Goal: Task Accomplishment & Management: Use online tool/utility

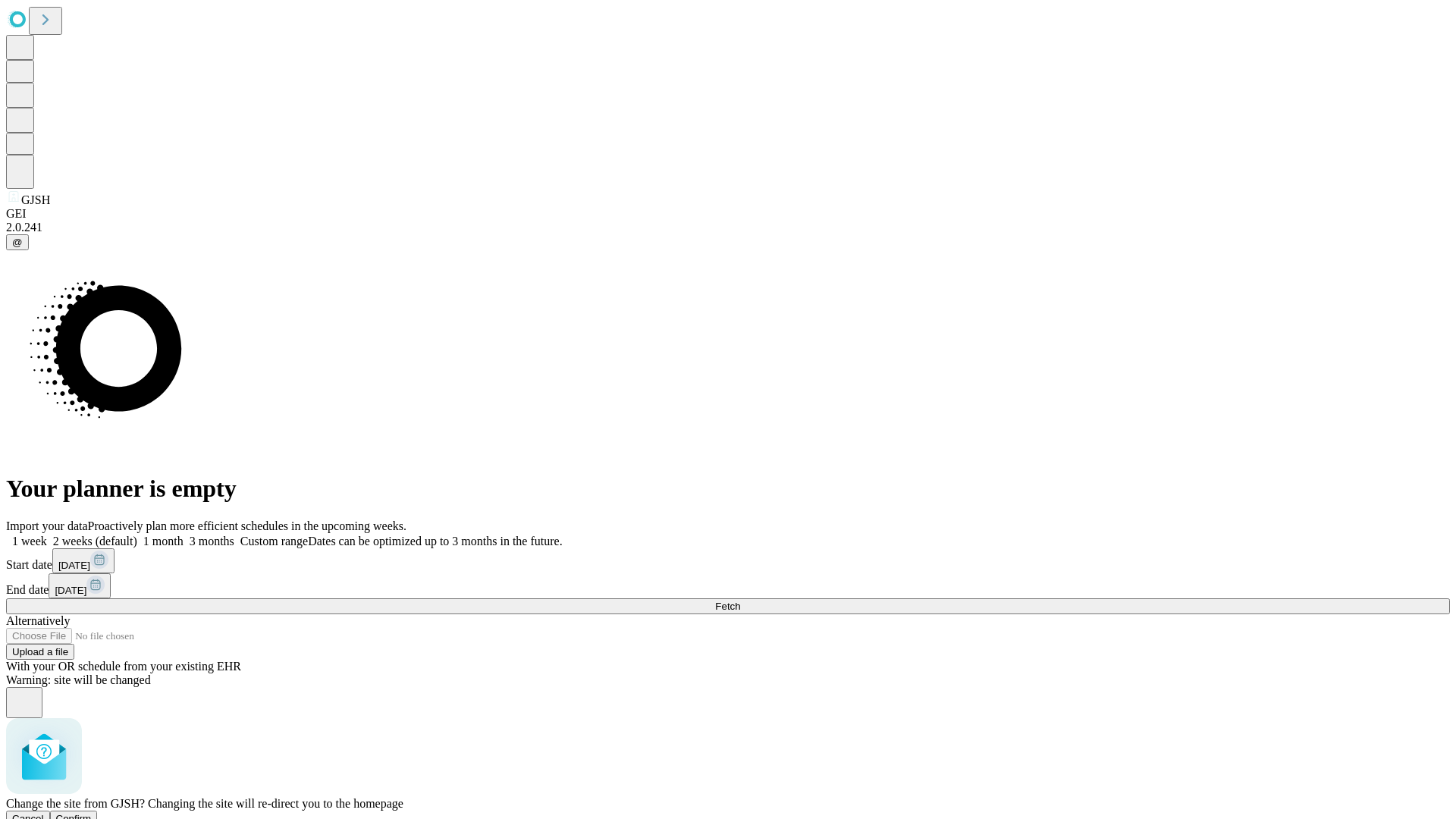
click at [92, 813] on span "Confirm" at bounding box center [74, 818] width 36 height 11
click at [184, 534] on label "1 month" at bounding box center [160, 540] width 46 height 13
click at [740, 600] on span "Fetch" at bounding box center [728, 606] width 25 height 11
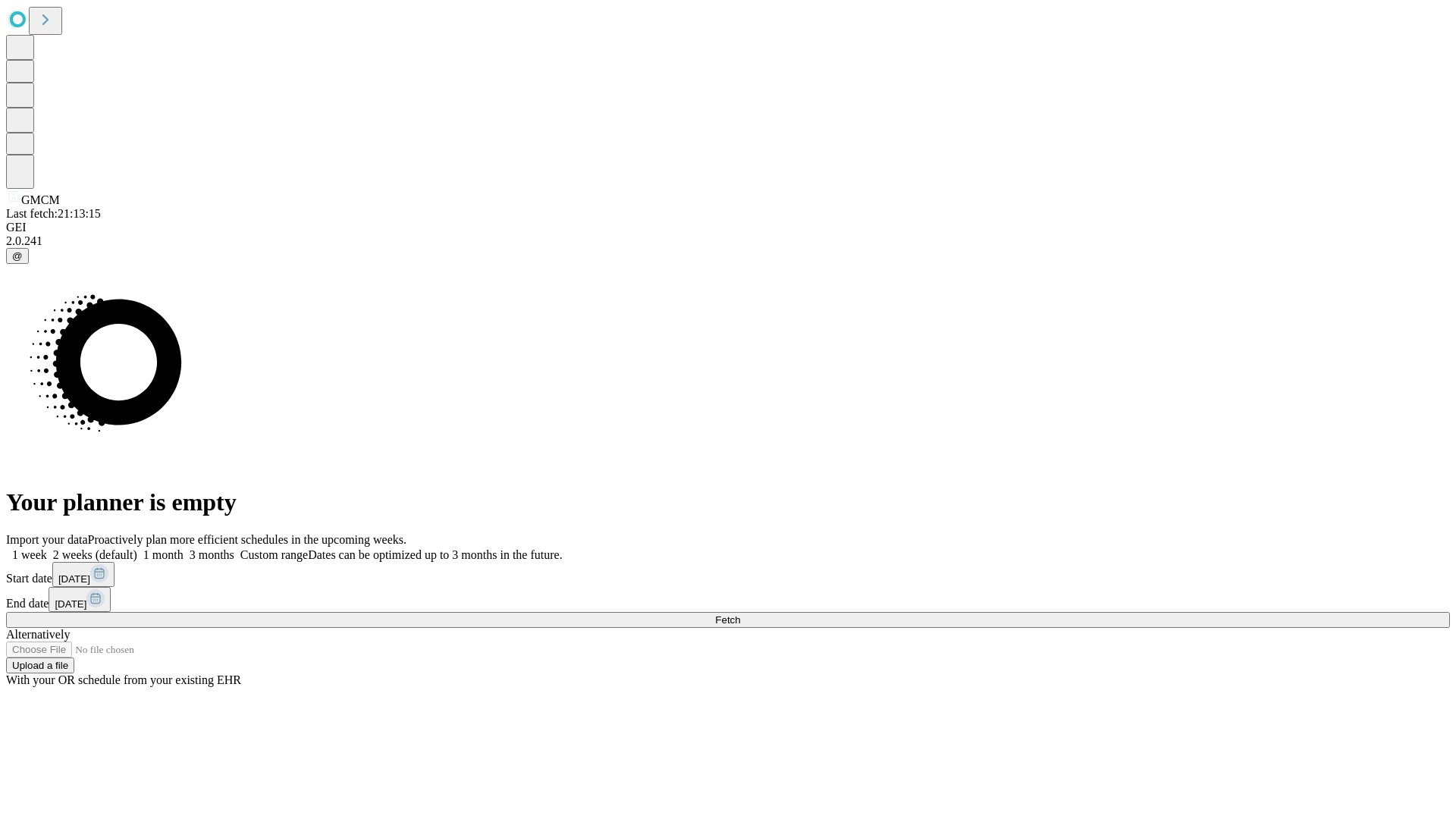
click at [184, 548] on label "1 month" at bounding box center [160, 554] width 46 height 13
click at [740, 614] on span "Fetch" at bounding box center [728, 619] width 25 height 11
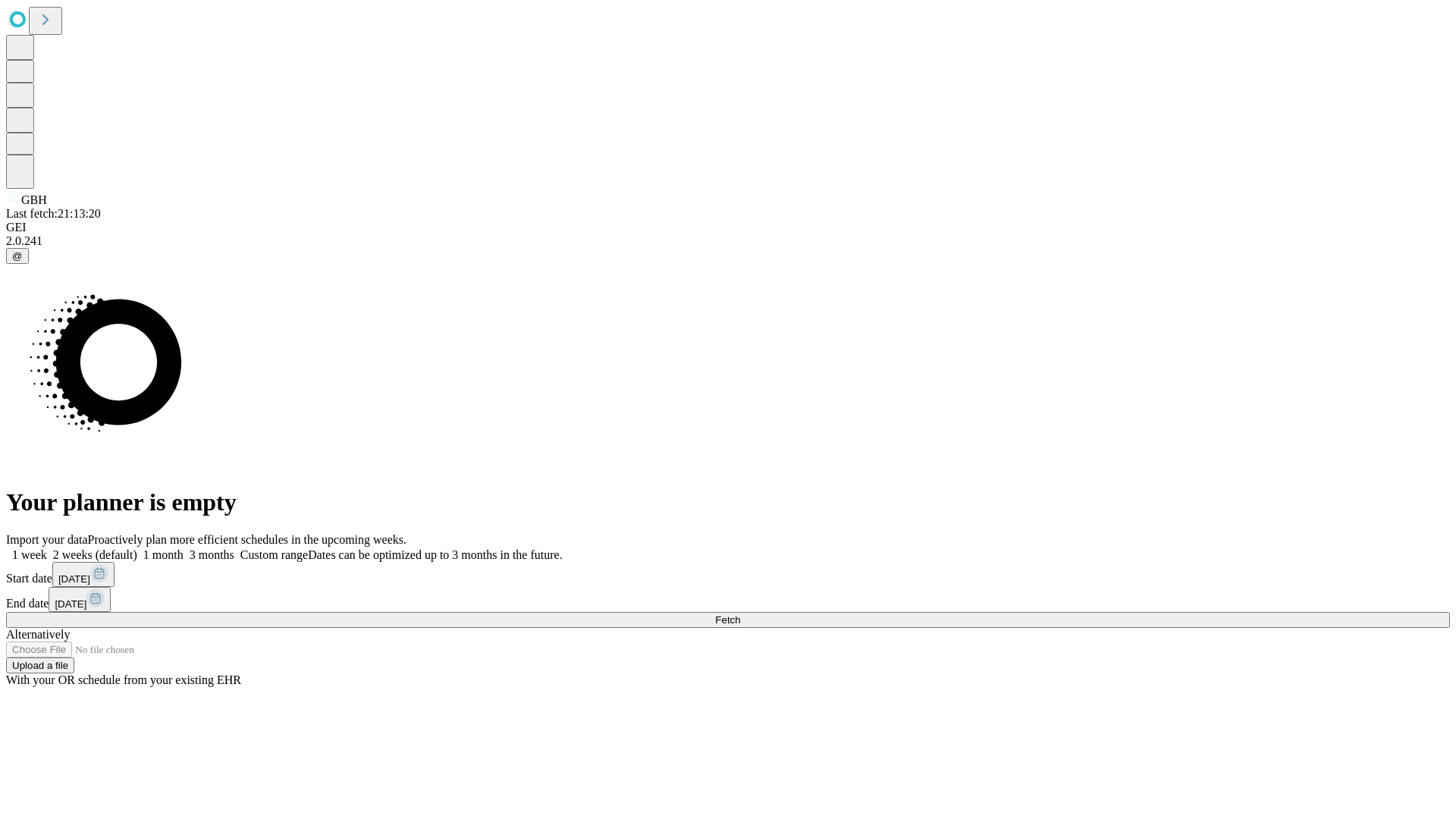
click at [184, 548] on label "1 month" at bounding box center [160, 554] width 46 height 13
click at [740, 614] on span "Fetch" at bounding box center [728, 619] width 25 height 11
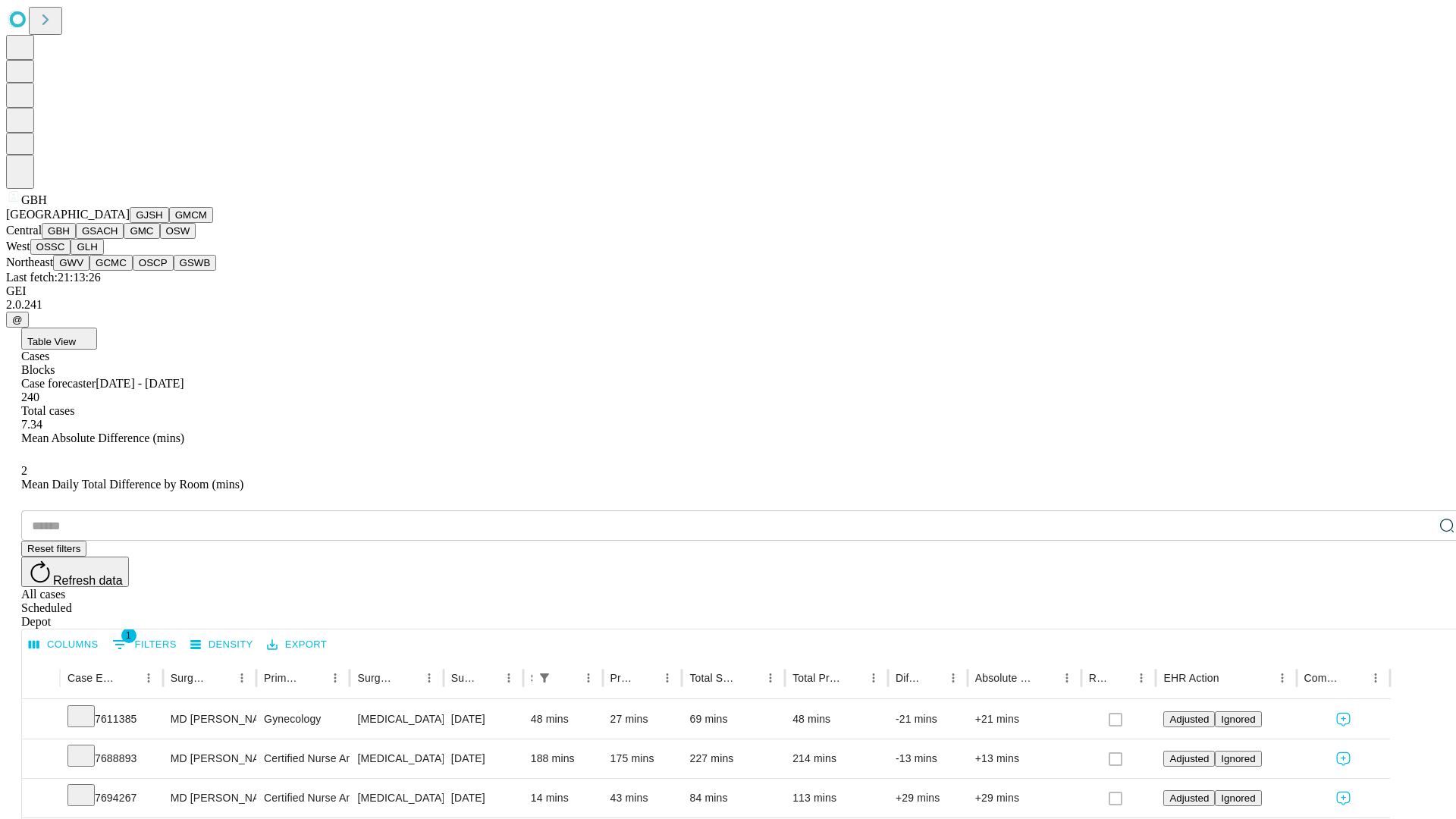
click at [117, 239] on button "GSACH" at bounding box center [100, 230] width 48 height 16
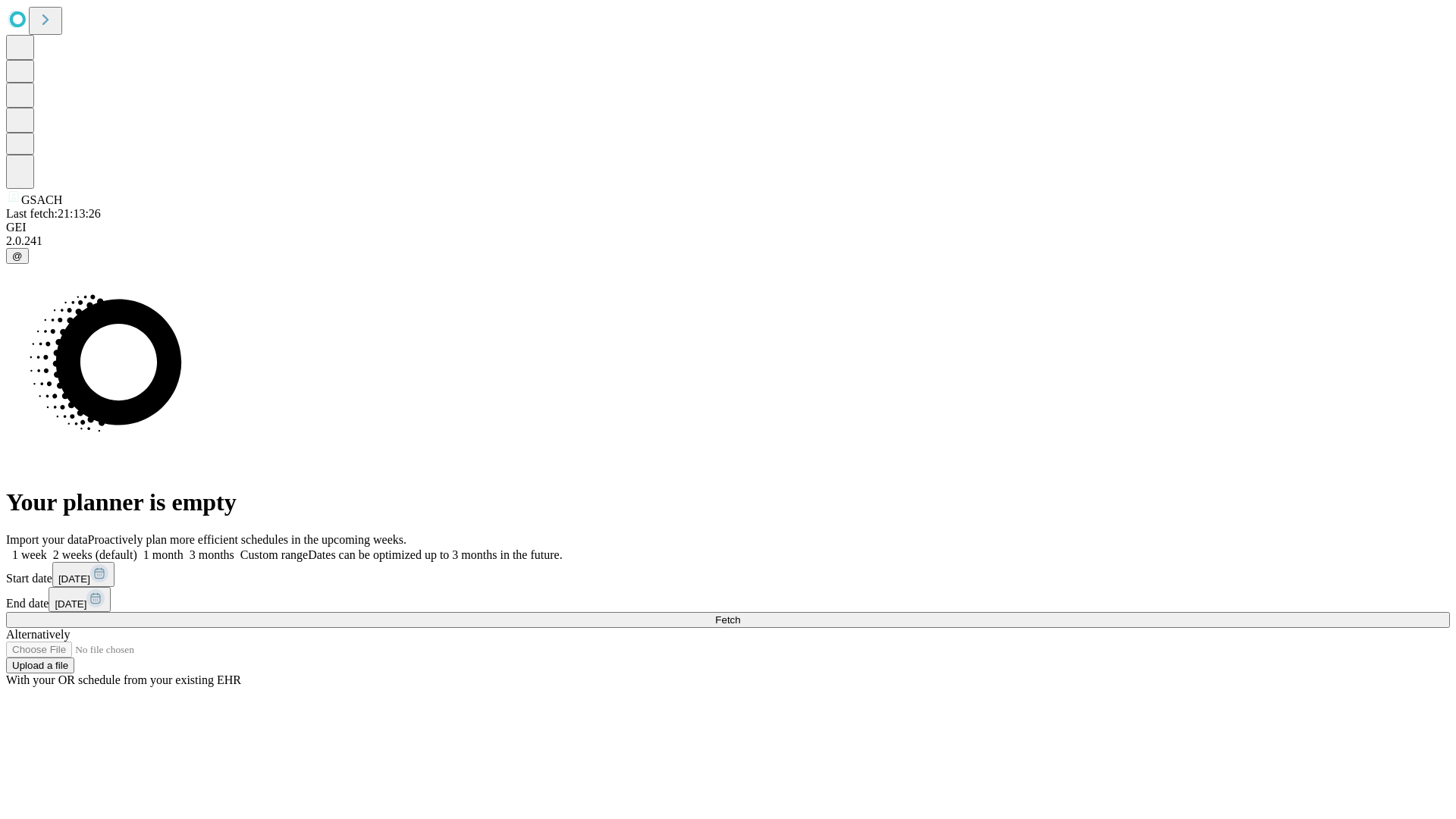
click at [184, 548] on label "1 month" at bounding box center [160, 554] width 46 height 13
click at [740, 614] on span "Fetch" at bounding box center [728, 619] width 25 height 11
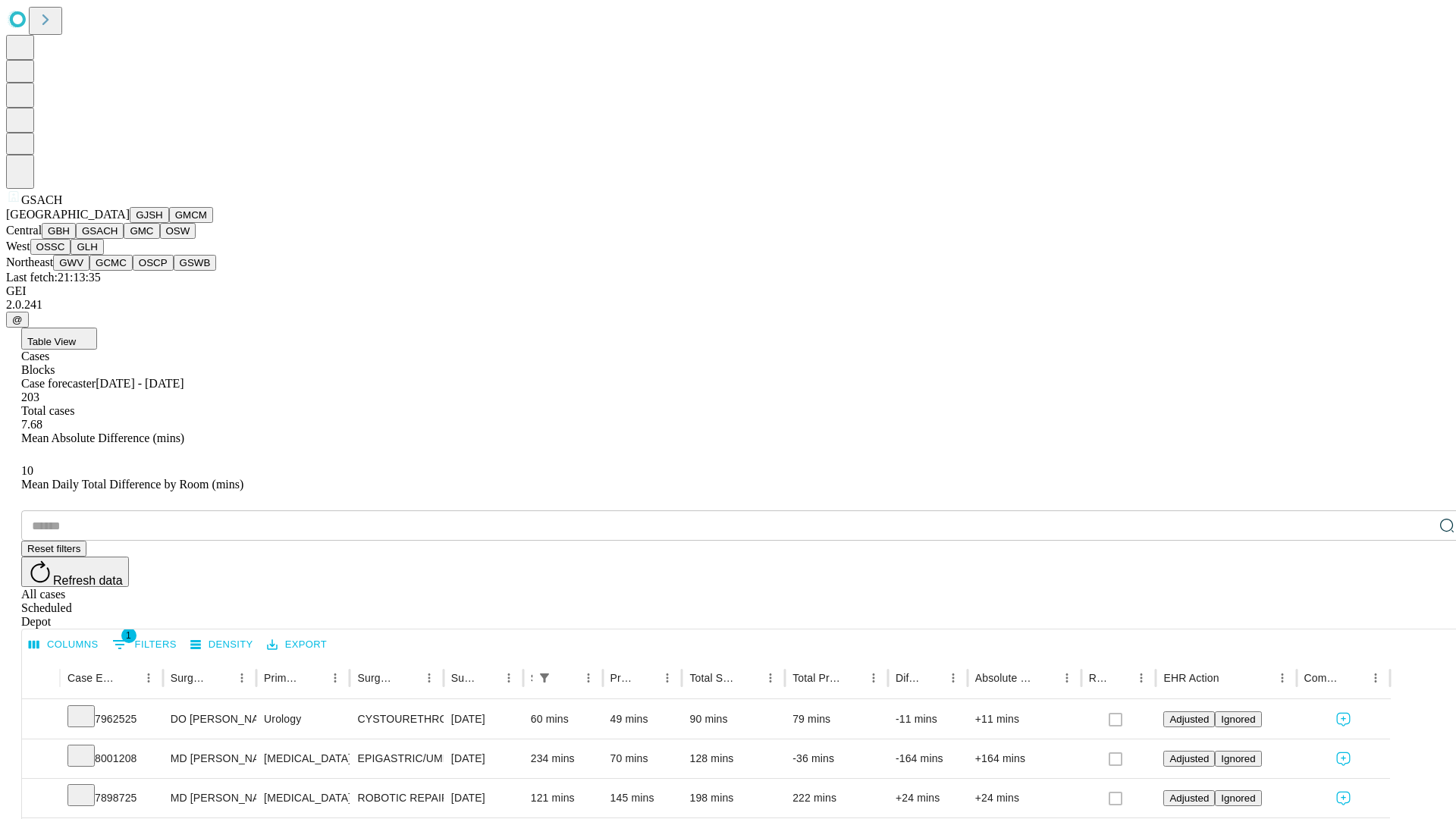
click at [123, 239] on button "GMC" at bounding box center [141, 230] width 36 height 16
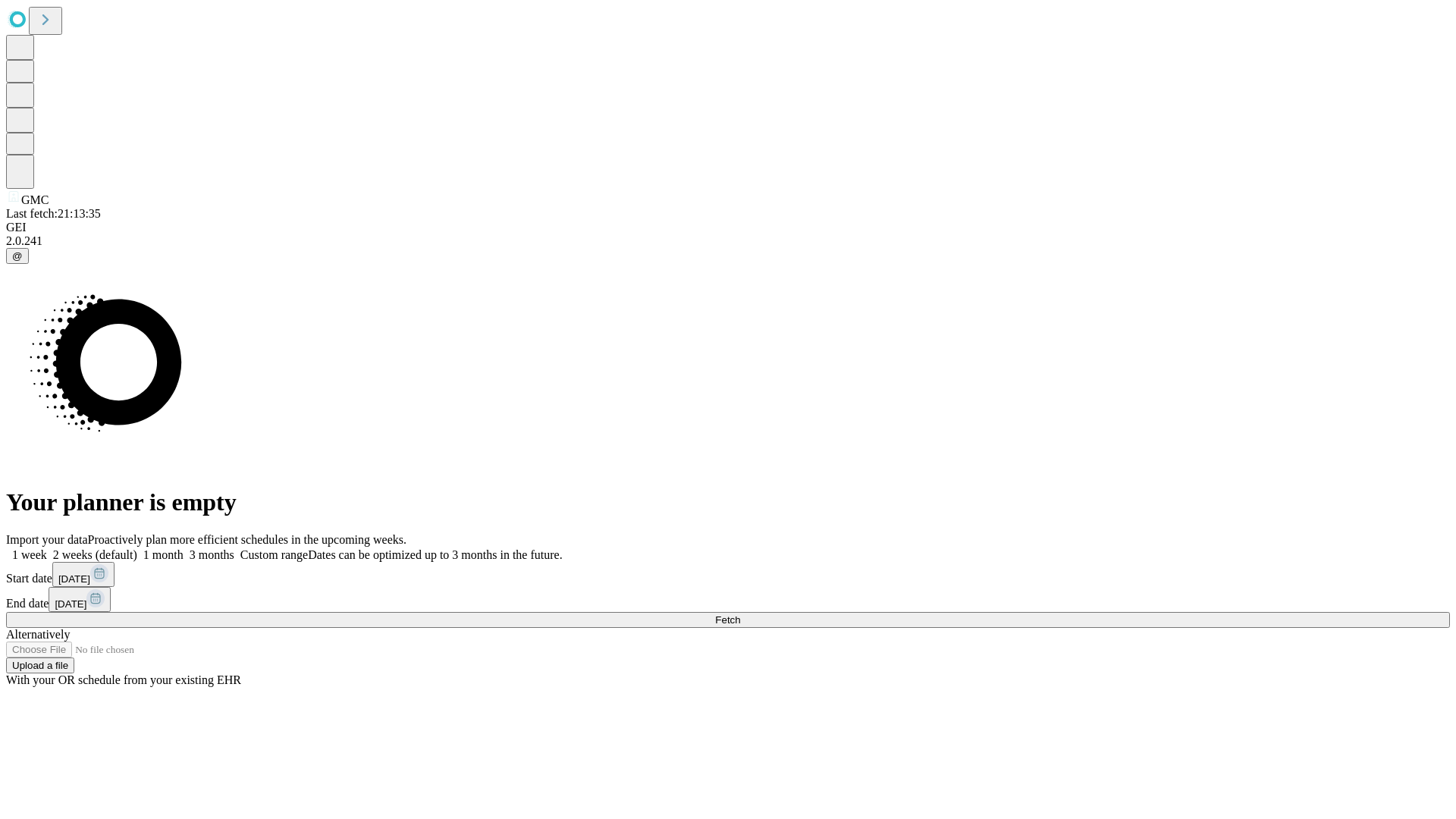
click at [184, 548] on label "1 month" at bounding box center [160, 554] width 46 height 13
click at [740, 614] on span "Fetch" at bounding box center [728, 619] width 25 height 11
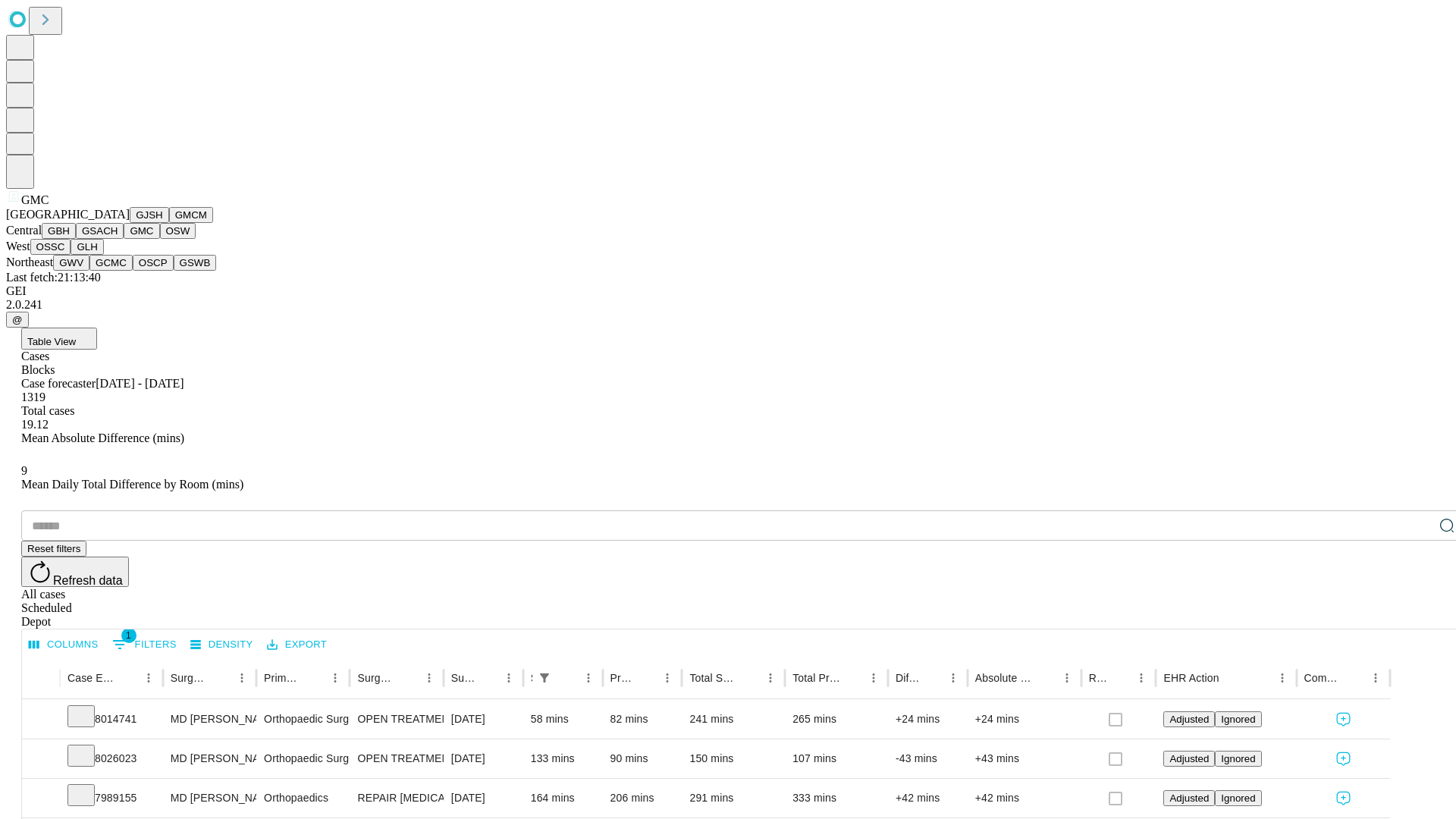
click at [160, 239] on button "OSW" at bounding box center [178, 230] width 37 height 16
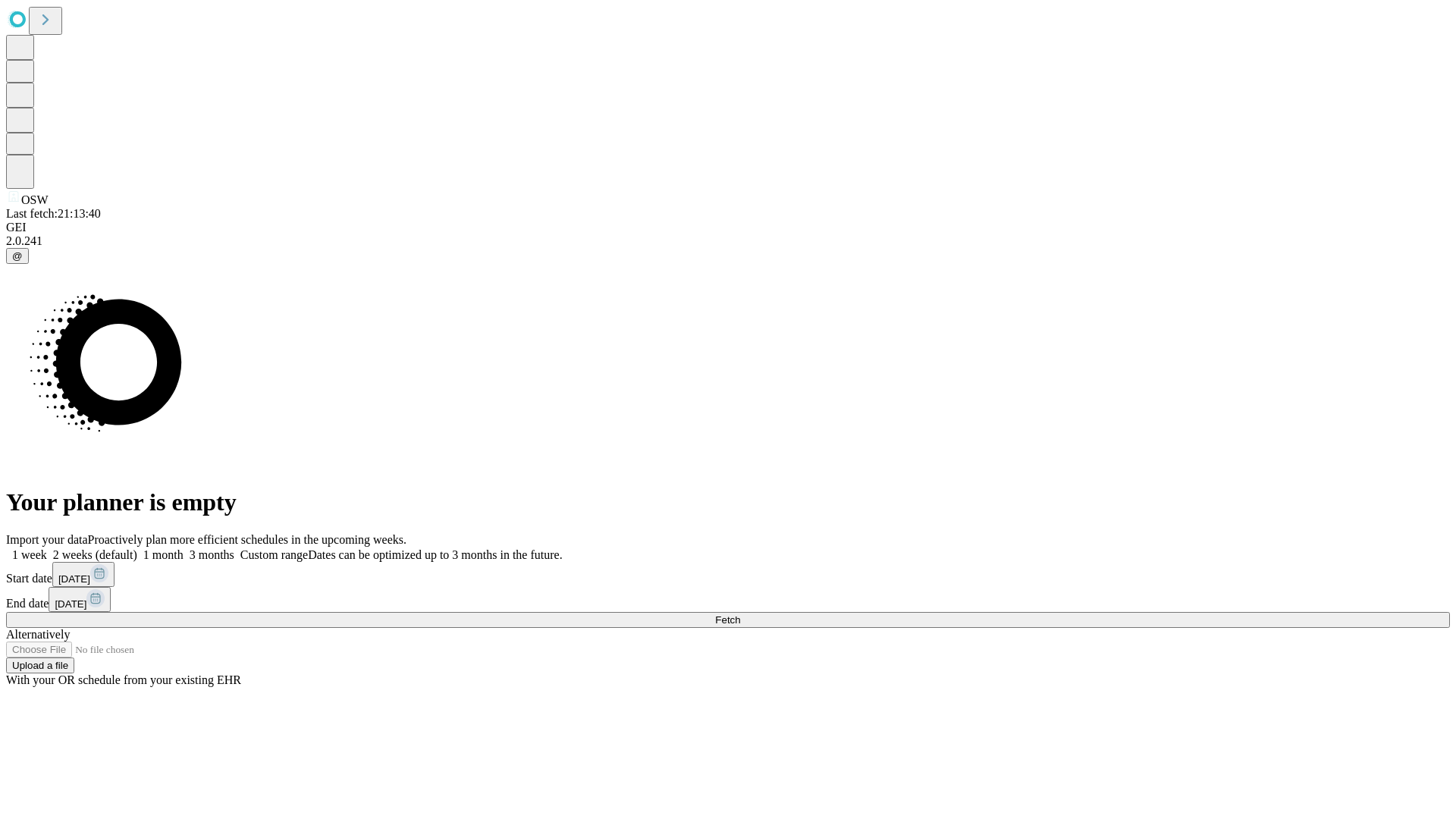
click at [184, 548] on label "1 month" at bounding box center [160, 554] width 46 height 13
click at [740, 614] on span "Fetch" at bounding box center [728, 619] width 25 height 11
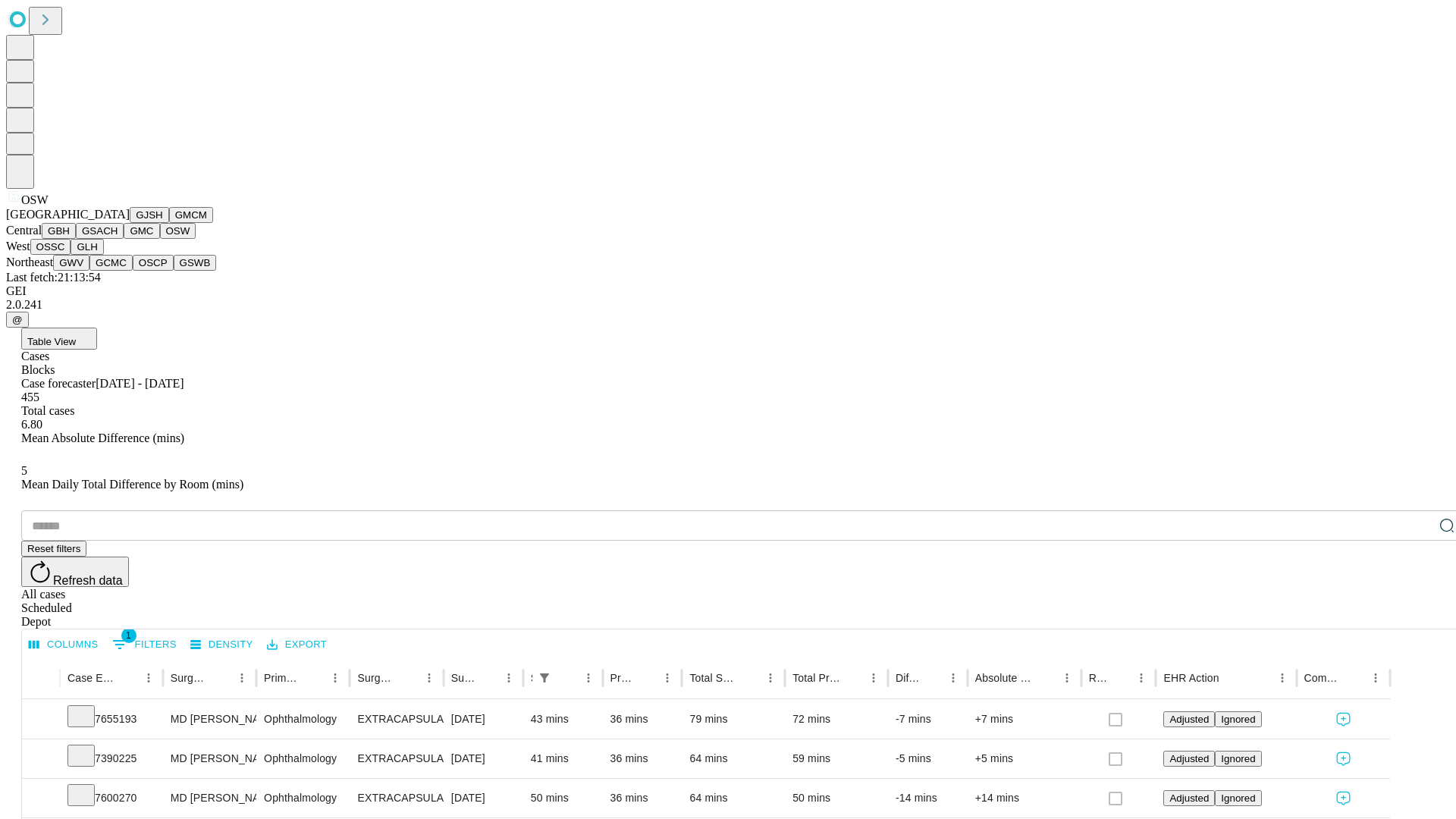
click at [71, 255] on button "OSSC" at bounding box center [51, 247] width 41 height 16
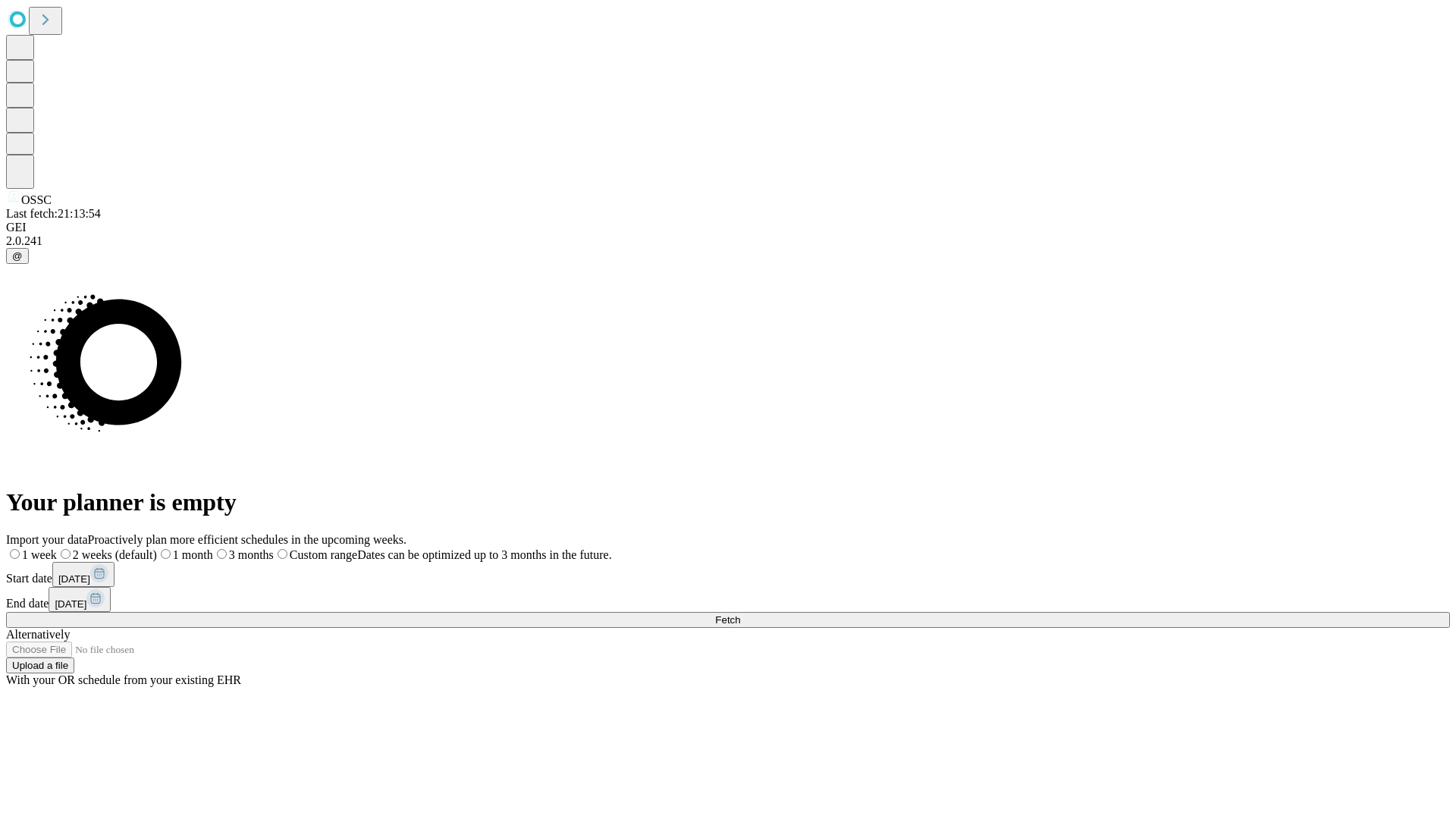
click at [213, 548] on label "1 month" at bounding box center [186, 554] width 56 height 13
click at [740, 614] on span "Fetch" at bounding box center [728, 619] width 25 height 11
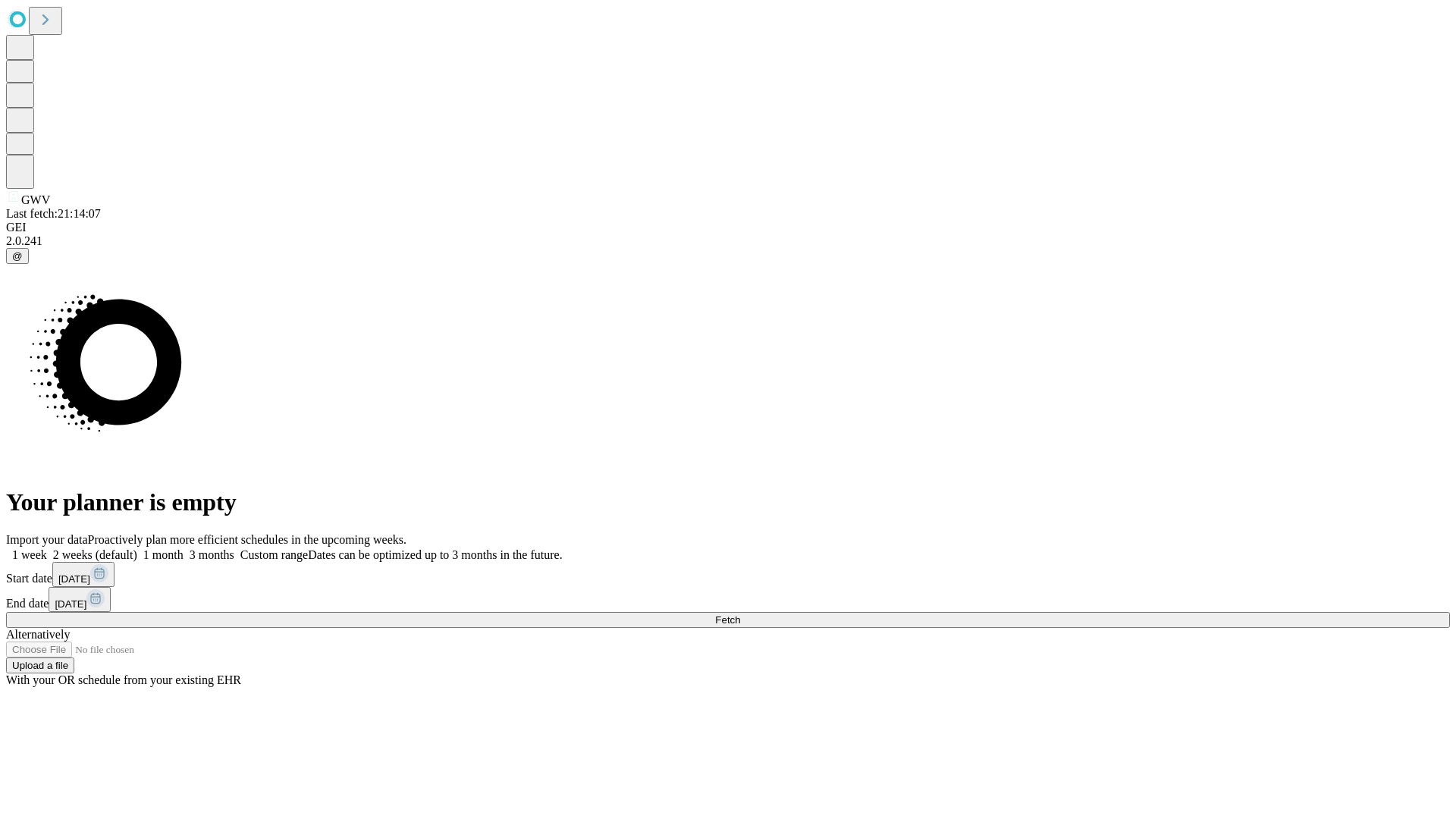
click at [184, 548] on label "1 month" at bounding box center [160, 554] width 46 height 13
click at [740, 614] on span "Fetch" at bounding box center [728, 619] width 25 height 11
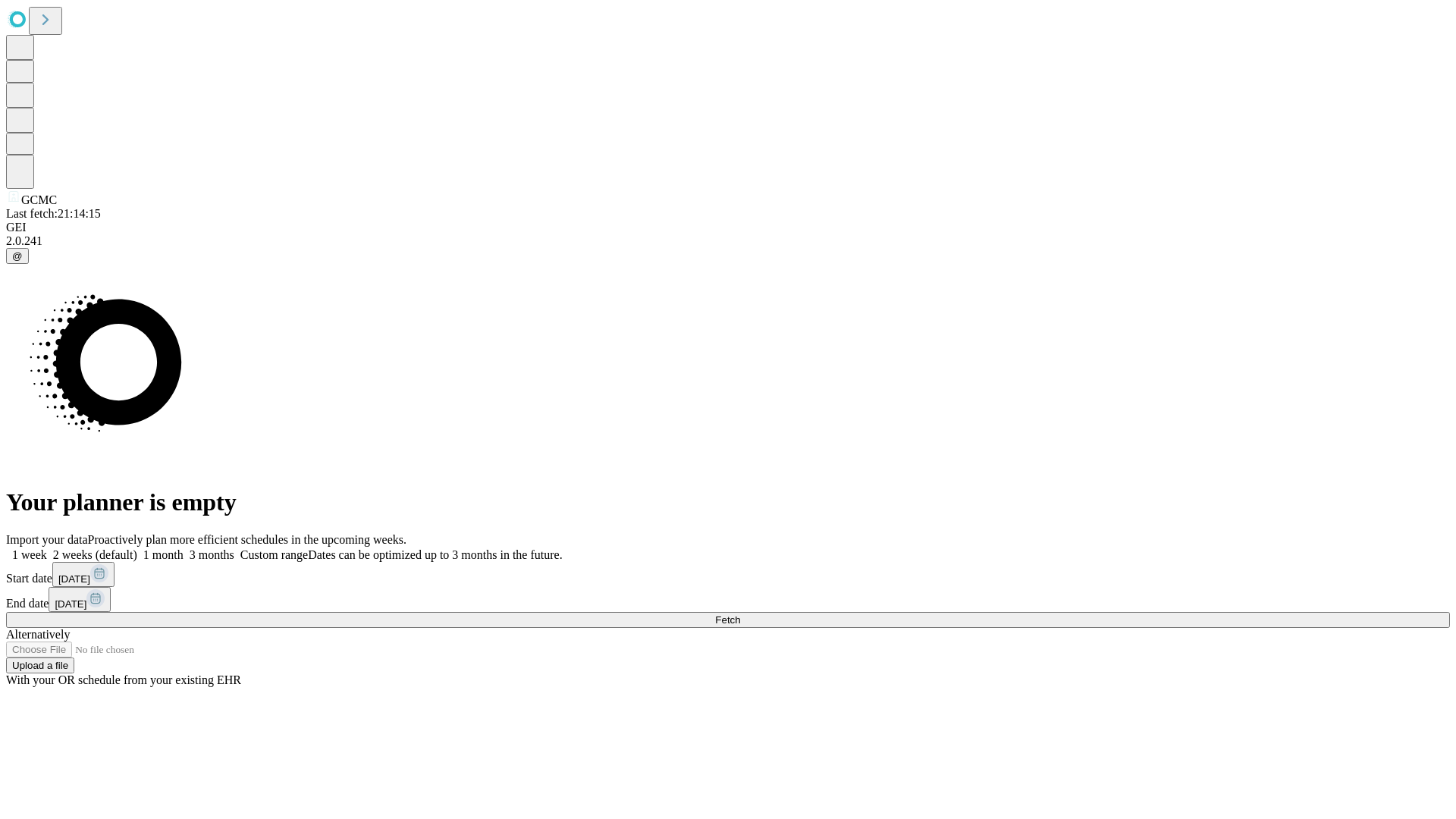
click at [184, 548] on label "1 month" at bounding box center [160, 554] width 46 height 13
click at [740, 614] on span "Fetch" at bounding box center [728, 619] width 25 height 11
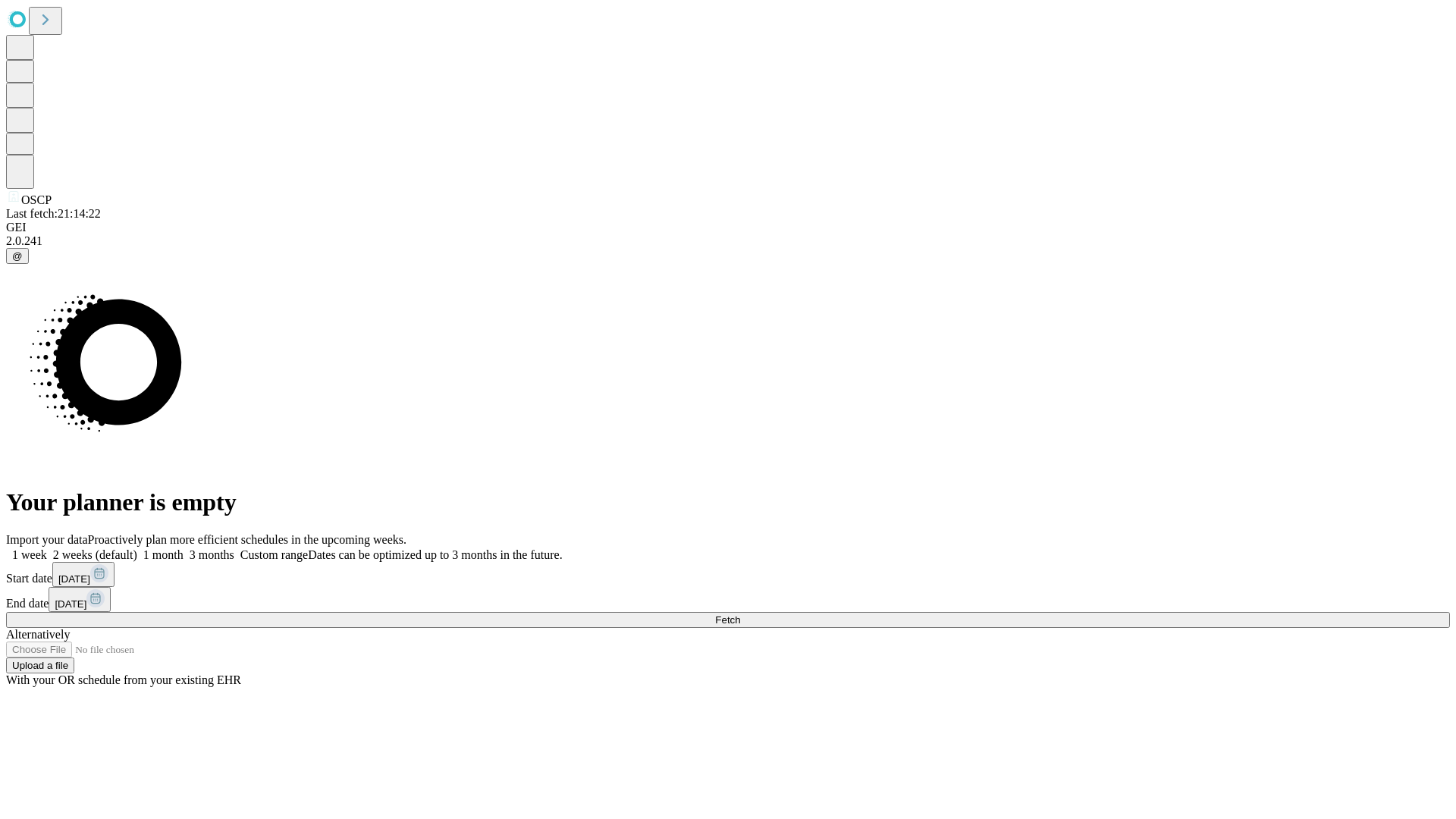
click at [184, 548] on label "1 month" at bounding box center [160, 554] width 46 height 13
click at [740, 614] on span "Fetch" at bounding box center [728, 619] width 25 height 11
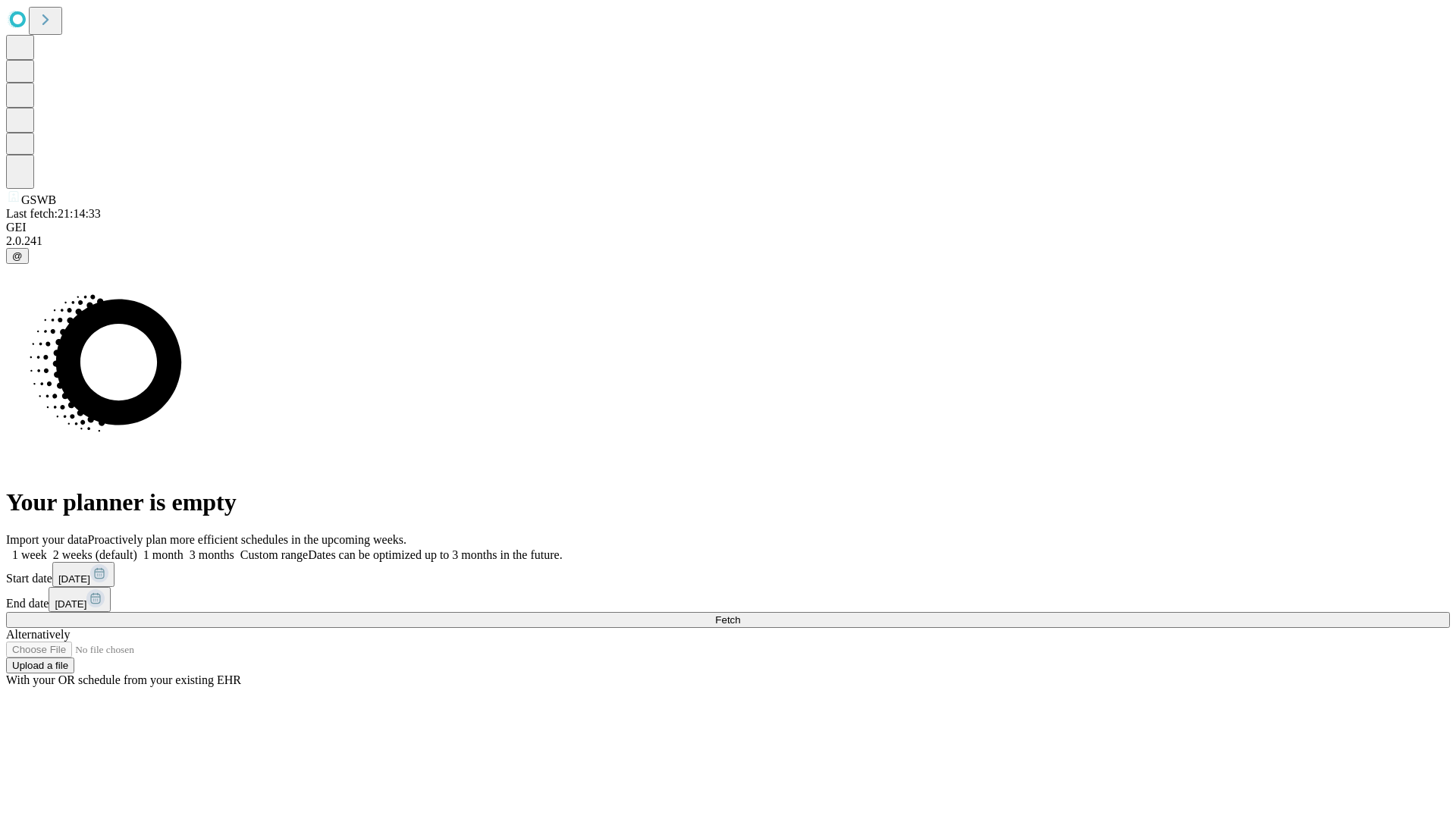
click at [184, 548] on label "1 month" at bounding box center [160, 554] width 46 height 13
click at [740, 614] on span "Fetch" at bounding box center [728, 619] width 25 height 11
